Goal: Task Accomplishment & Management: Manage account settings

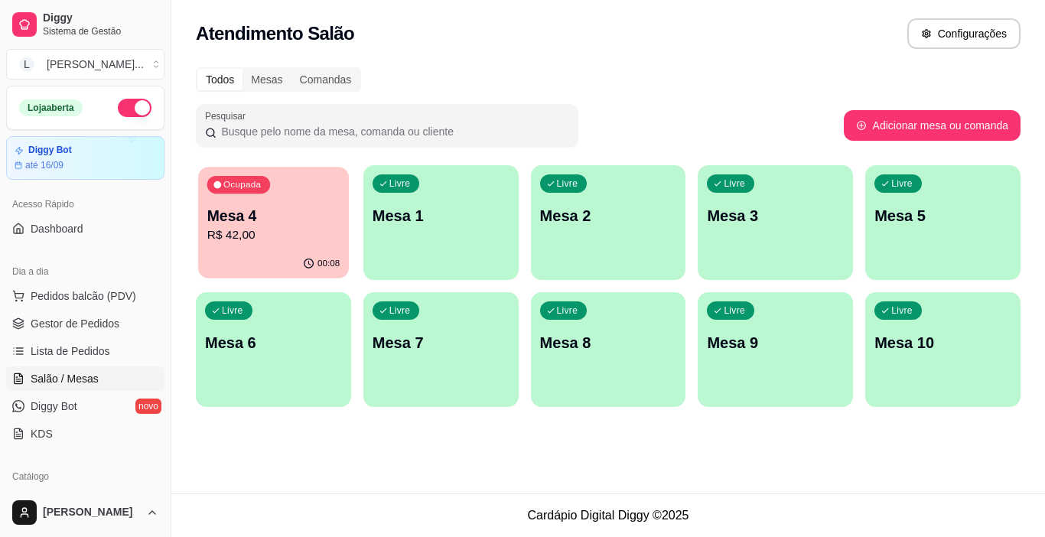
click at [292, 234] on p "R$ 42,00" at bounding box center [273, 235] width 132 height 18
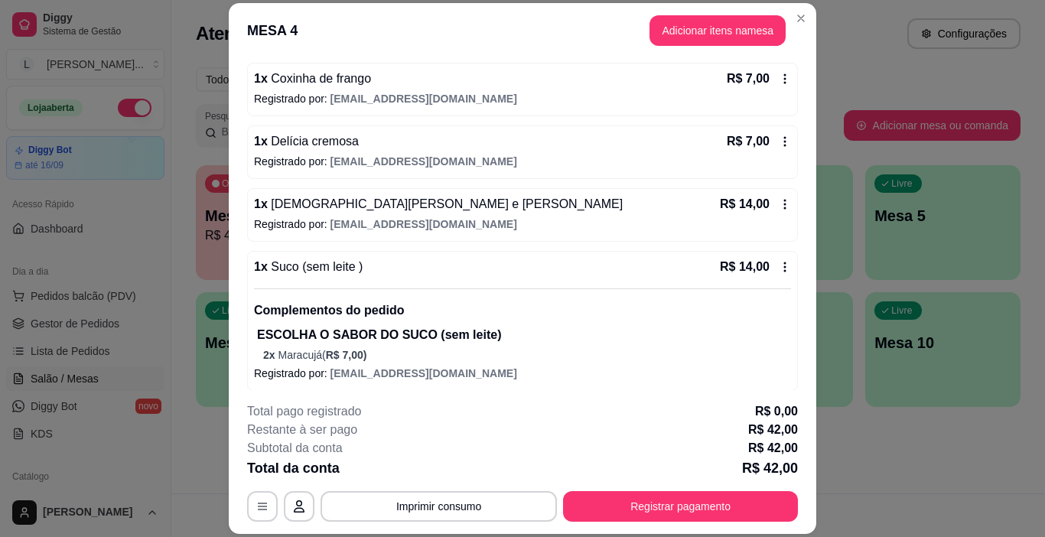
scroll to position [146, 0]
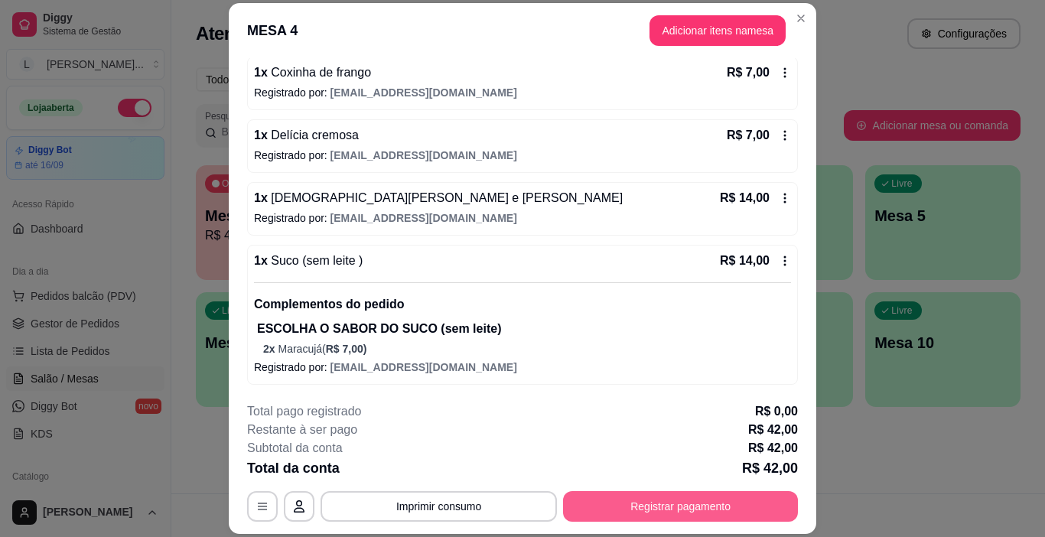
click at [660, 502] on button "Registrar pagamento" at bounding box center [680, 506] width 235 height 31
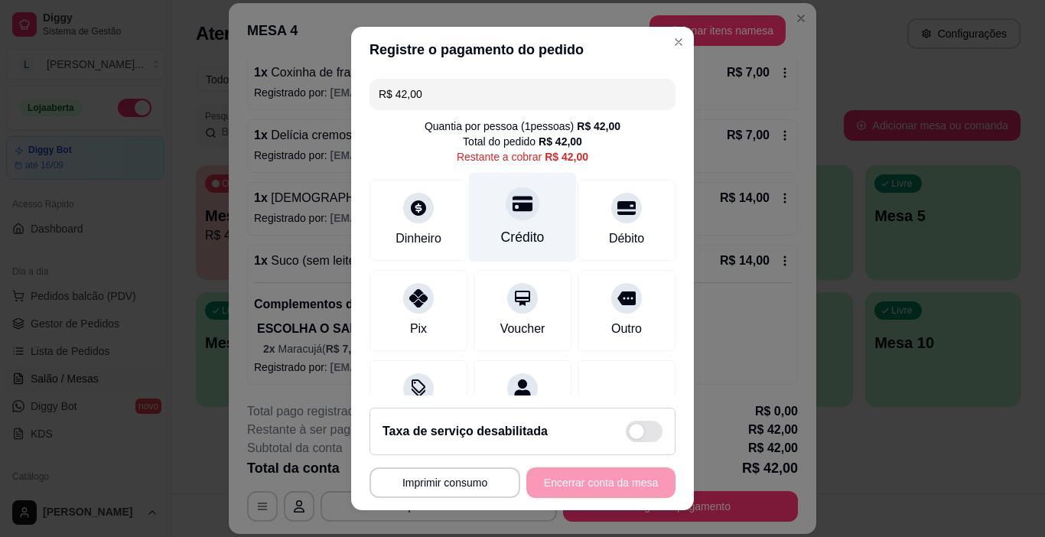
click at [504, 227] on div "Crédito" at bounding box center [523, 237] width 44 height 20
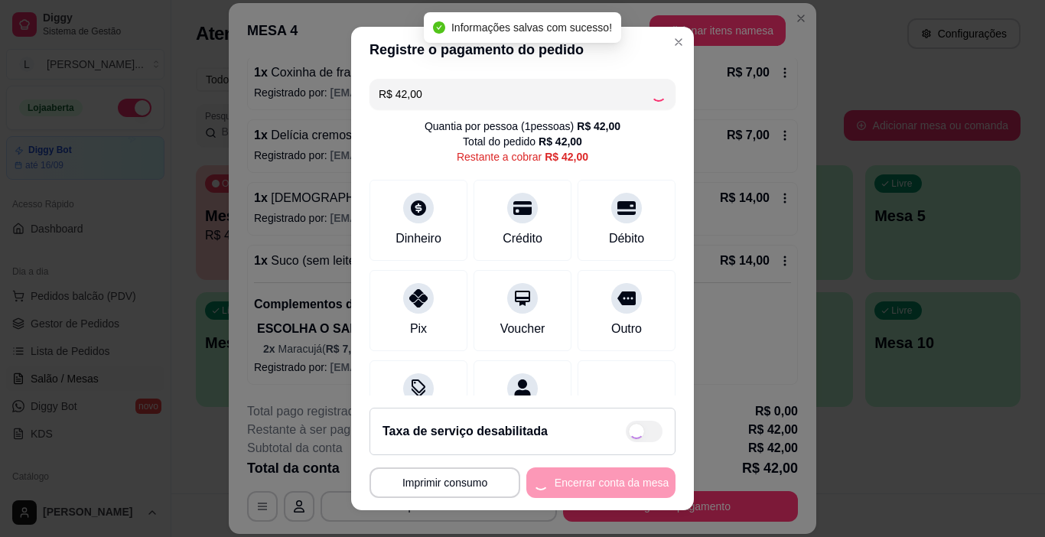
type input "R$ 0,00"
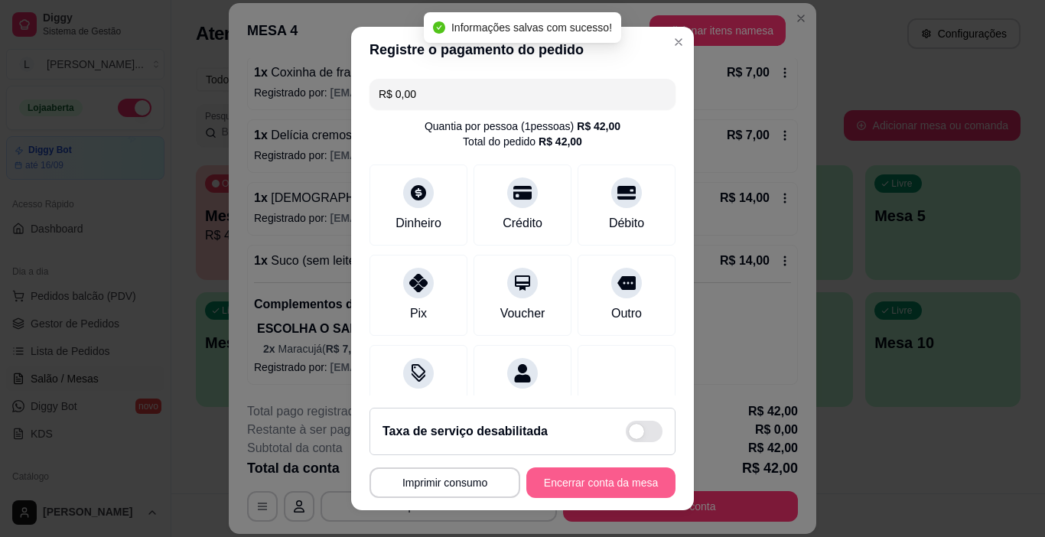
click at [598, 480] on button "Encerrar conta da mesa" at bounding box center [600, 482] width 149 height 31
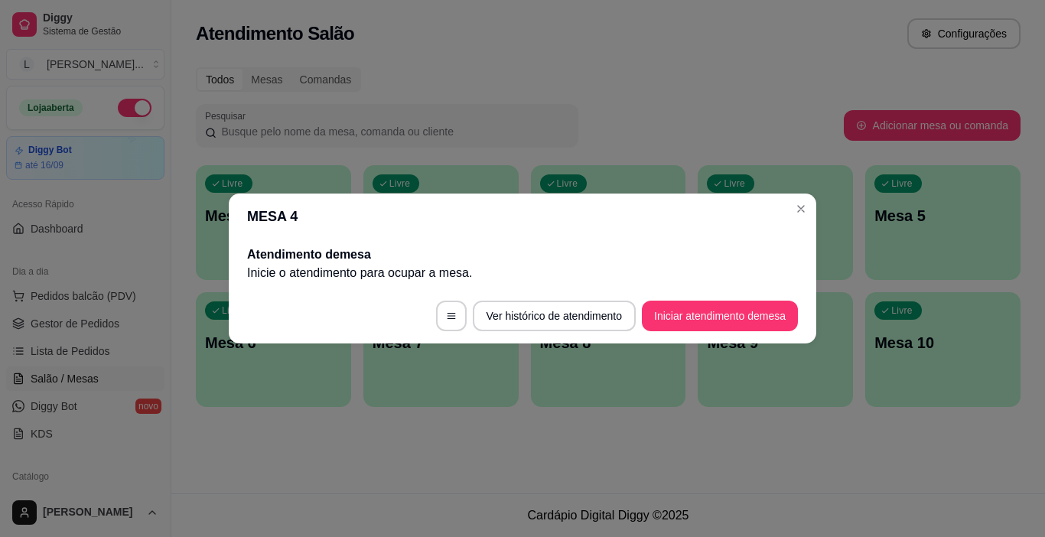
click at [789, 217] on header "MESA 4" at bounding box center [522, 216] width 587 height 46
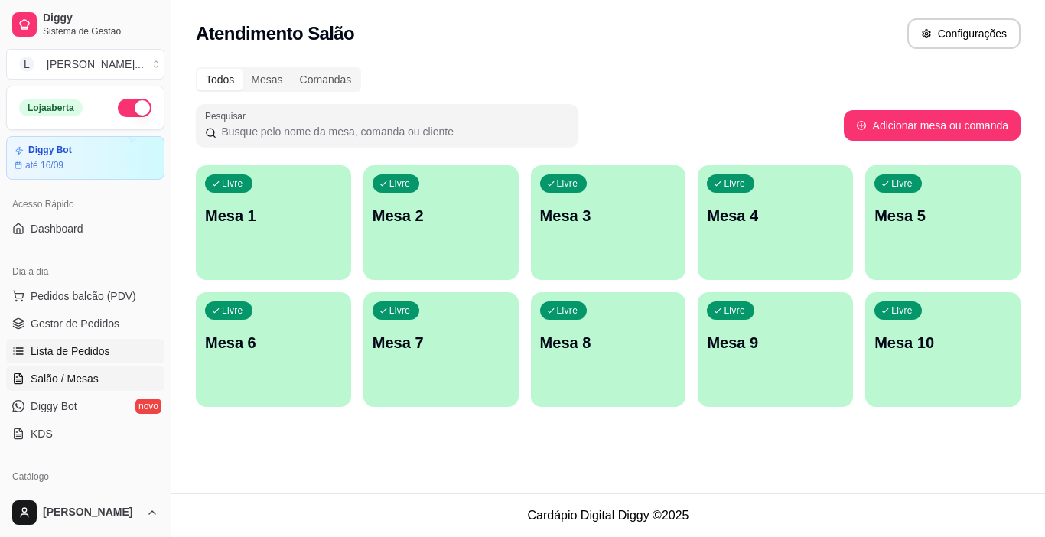
click at [92, 354] on span "Lista de Pedidos" at bounding box center [71, 350] width 80 height 15
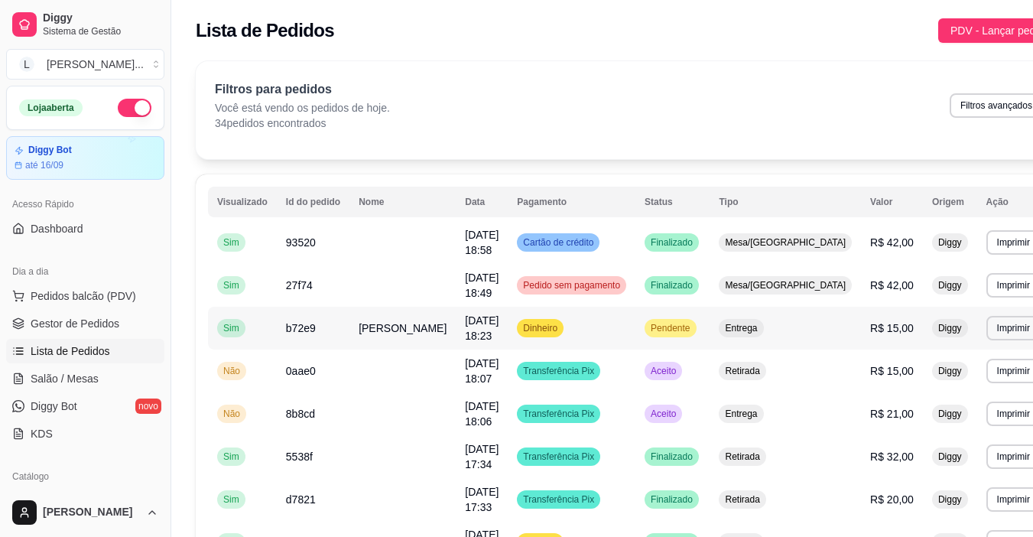
click at [359, 333] on span "[PERSON_NAME]" at bounding box center [403, 328] width 88 height 12
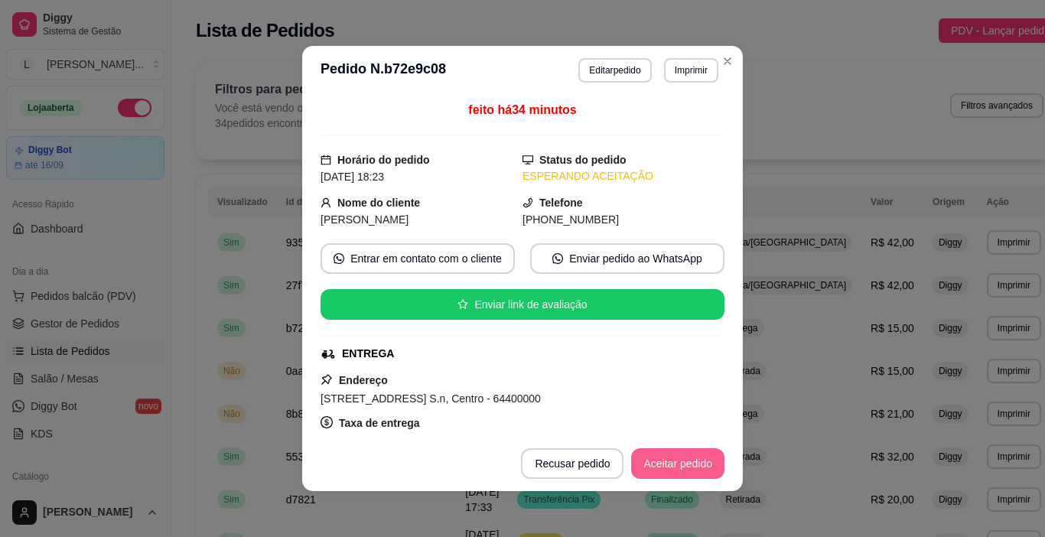
click at [700, 459] on button "Aceitar pedido" at bounding box center [677, 463] width 93 height 31
click at [672, 464] on button "Mover para preparo" at bounding box center [665, 463] width 119 height 31
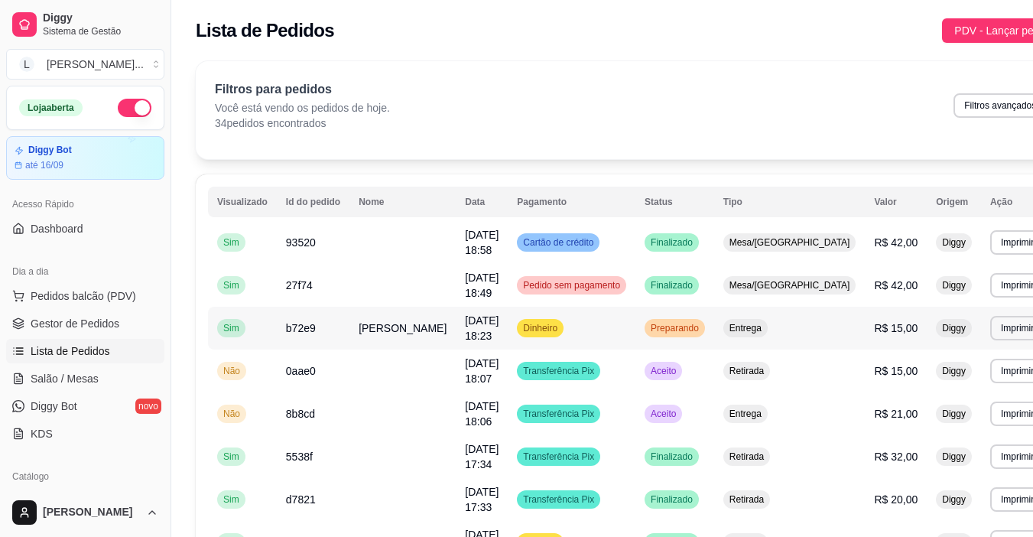
click at [645, 327] on td "Preparando" at bounding box center [675, 328] width 79 height 43
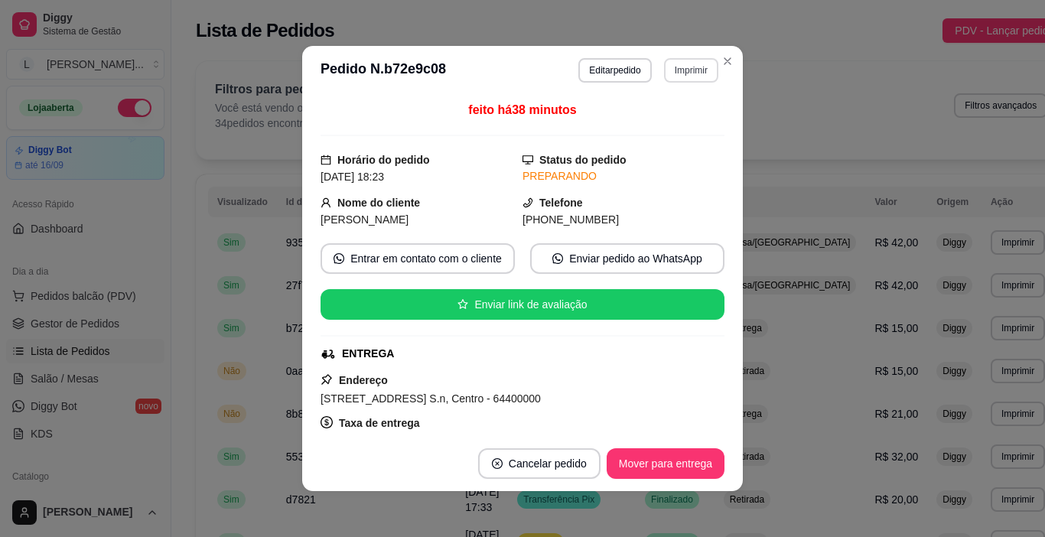
click at [680, 73] on button "Imprimir" at bounding box center [691, 70] width 54 height 24
click at [668, 124] on button "IMPRESSORA" at bounding box center [658, 124] width 111 height 24
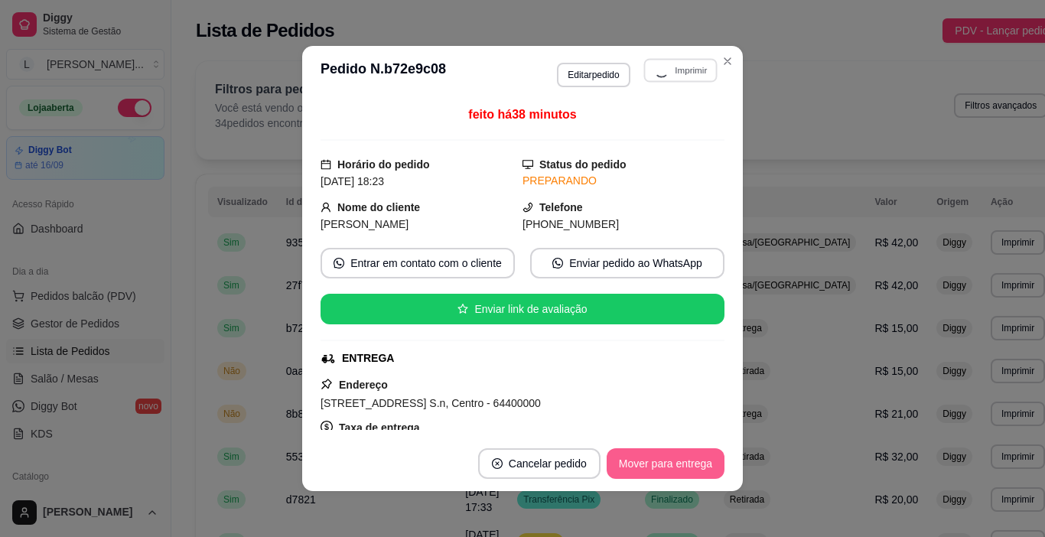
click at [678, 461] on button "Mover para entrega" at bounding box center [665, 463] width 118 height 31
